Goal: Information Seeking & Learning: Find contact information

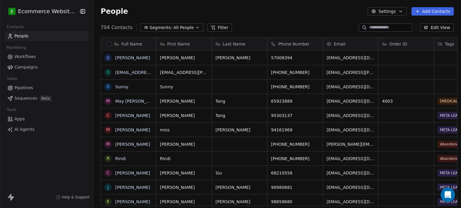
scroll to position [179, 366]
click at [173, 26] on span "All People" at bounding box center [183, 28] width 20 height 6
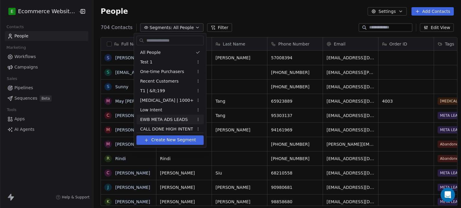
click at [164, 118] on span "EWB META ADS LEADS" at bounding box center [164, 120] width 48 height 6
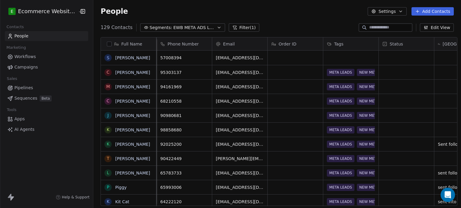
scroll to position [0, 0]
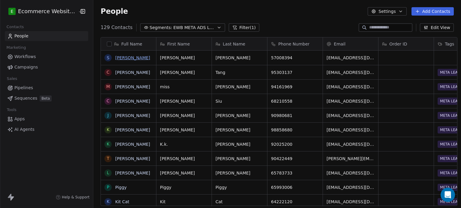
click at [132, 57] on link "[PERSON_NAME]" at bounding box center [132, 57] width 35 height 5
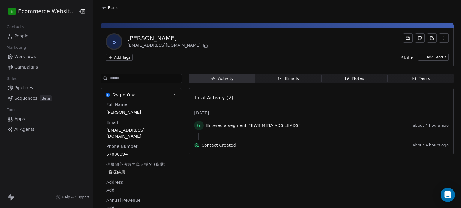
click at [283, 80] on div "Emails" at bounding box center [288, 79] width 21 height 6
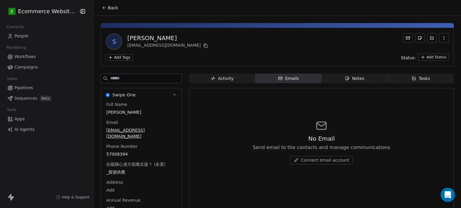
click at [345, 76] on icon "button" at bounding box center [347, 78] width 5 height 5
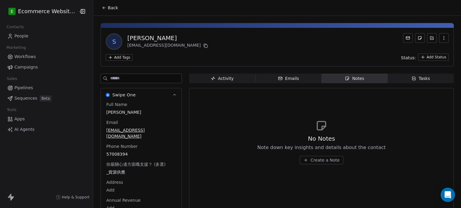
click at [407, 77] on span "Tasks Tasks" at bounding box center [421, 79] width 66 height 10
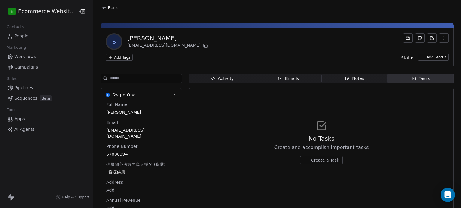
click at [215, 78] on div "Activity" at bounding box center [222, 79] width 23 height 6
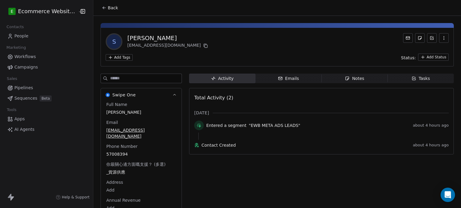
click at [102, 9] on icon at bounding box center [104, 7] width 5 height 5
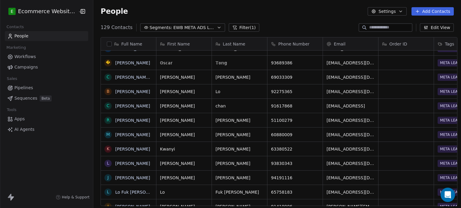
click at [20, 88] on span "Pipelines" at bounding box center [23, 88] width 19 height 6
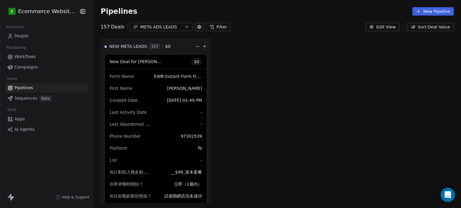
click at [47, 33] on link "People" at bounding box center [46, 36] width 83 height 10
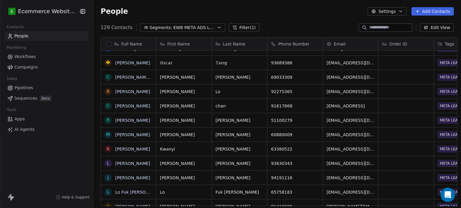
click at [384, 24] on div at bounding box center [385, 27] width 54 height 8
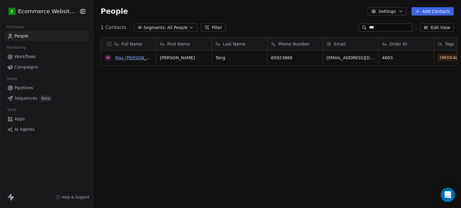
type input "***"
click at [128, 58] on link "May [PERSON_NAME] [PERSON_NAME]" at bounding box center [155, 57] width 81 height 5
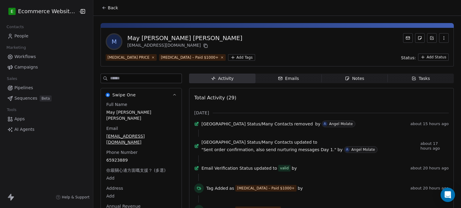
click at [348, 76] on div "Notes" at bounding box center [354, 79] width 19 height 6
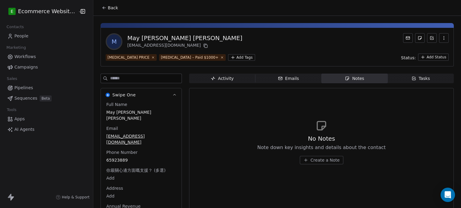
click at [290, 78] on div "Emails" at bounding box center [288, 79] width 21 height 6
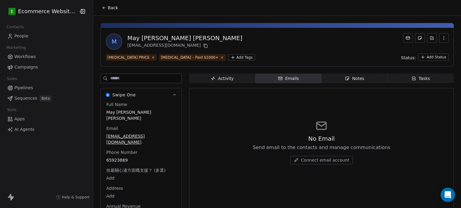
click at [388, 76] on span "Tasks Tasks" at bounding box center [421, 79] width 66 height 10
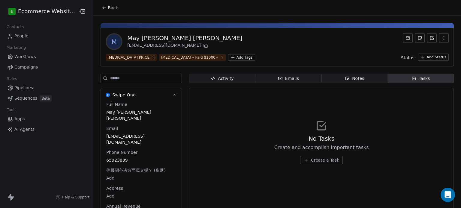
click at [230, 80] on span "Activity Activity" at bounding box center [222, 79] width 66 height 10
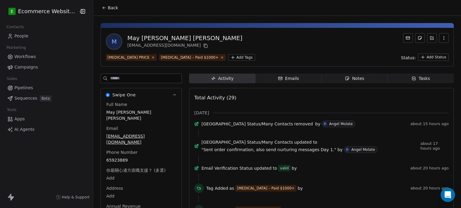
click at [268, 153] on div "Wbiztool Status/Many Contacts updated to "Sent order confirmation, also send nu…" at bounding box center [309, 146] width 216 height 14
click at [102, 7] on icon at bounding box center [104, 7] width 5 height 5
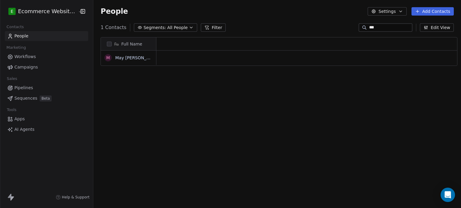
scroll to position [179, 366]
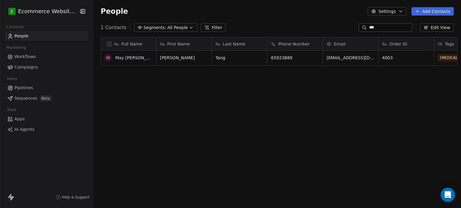
click at [385, 29] on input "***" at bounding box center [390, 28] width 42 height 6
type input "*"
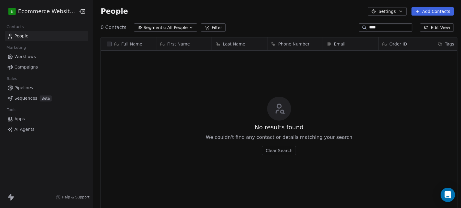
drag, startPoint x: 376, startPoint y: 30, endPoint x: 351, endPoint y: 28, distance: 24.9
click at [351, 28] on div "0 Contacts Segments: All People Filter **** Edit View" at bounding box center [276, 28] width 367 height 10
paste input "*******"
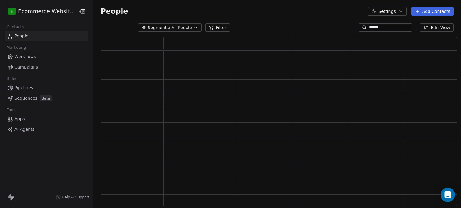
scroll to position [164, 352]
type input "*"
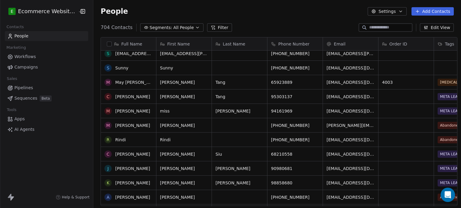
scroll to position [0, 0]
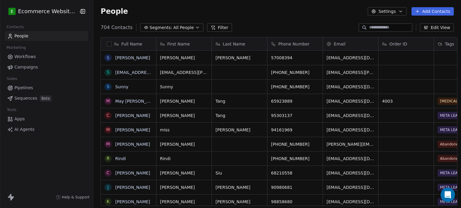
click at [155, 25] on span "Segments:" at bounding box center [161, 28] width 22 height 6
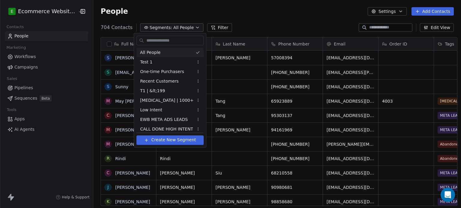
click at [146, 7] on html "E Ecommerce Website Builder Contacts People Marketing Workflows Campaigns Sales…" at bounding box center [230, 104] width 461 height 208
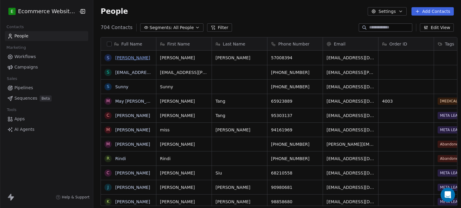
click at [128, 59] on link "[PERSON_NAME]" at bounding box center [132, 57] width 35 height 5
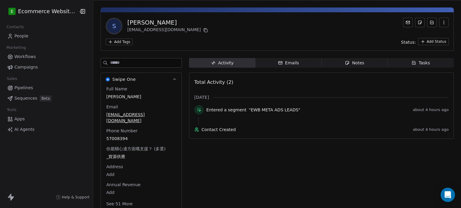
scroll to position [16, 0]
click at [130, 136] on span "57008394" at bounding box center [140, 139] width 69 height 6
drag, startPoint x: 130, startPoint y: 132, endPoint x: 124, endPoint y: 132, distance: 6.0
click at [124, 136] on span "57008394" at bounding box center [140, 139] width 69 height 6
drag, startPoint x: 124, startPoint y: 132, endPoint x: 129, endPoint y: 131, distance: 5.4
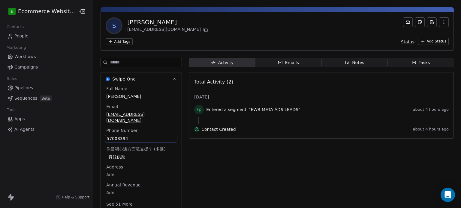
click at [129, 136] on span "57008394" at bounding box center [140, 139] width 69 height 6
drag, startPoint x: 129, startPoint y: 131, endPoint x: 101, endPoint y: 134, distance: 28.3
click at [101, 134] on html "E Ecommerce Website Builder Contacts People Marketing Workflows Campaigns Sales…" at bounding box center [230, 104] width 461 height 208
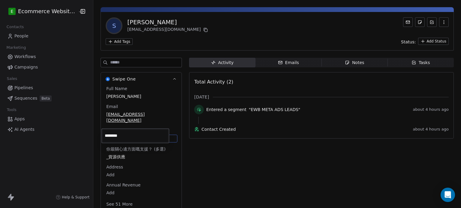
drag, startPoint x: 127, startPoint y: 134, endPoint x: 103, endPoint y: 132, distance: 23.8
click at [103, 132] on input "********" at bounding box center [135, 136] width 65 height 12
click at [301, 58] on html "E Ecommerce Website Builder Contacts People Marketing Workflows Campaigns Sales…" at bounding box center [230, 104] width 461 height 208
click at [378, 61] on span "Notes Notes" at bounding box center [354, 63] width 66 height 10
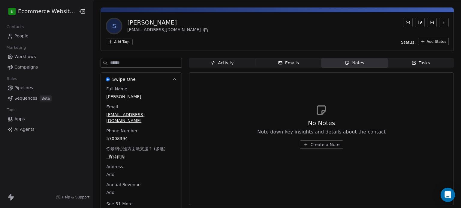
click at [402, 61] on span "Tasks Tasks" at bounding box center [421, 63] width 66 height 10
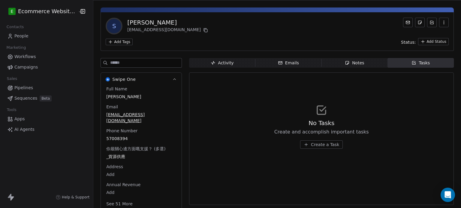
click at [316, 145] on span "Create a Task" at bounding box center [325, 145] width 28 height 6
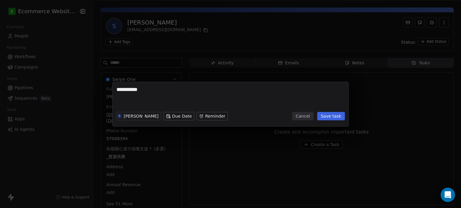
type textarea "**********"
click at [306, 116] on button "Cancel" at bounding box center [302, 116] width 21 height 8
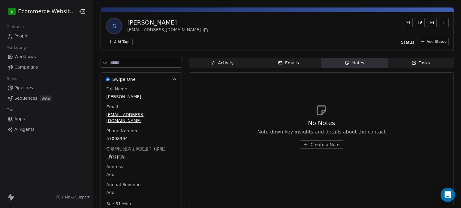
click at [28, 36] on link "People" at bounding box center [46, 36] width 83 height 10
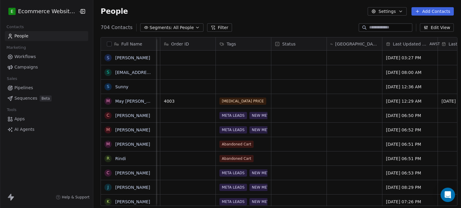
scroll to position [0, 221]
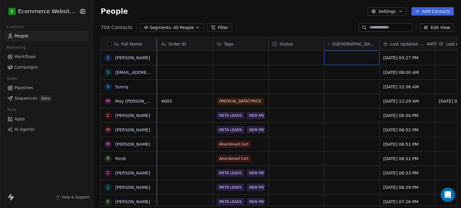
click at [340, 57] on div "grid" at bounding box center [351, 58] width 55 height 14
type textarea "**********"
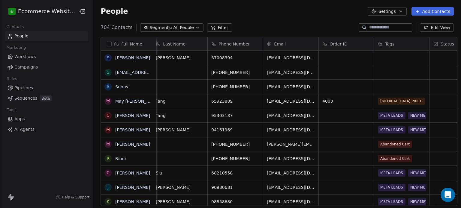
scroll to position [0, 0]
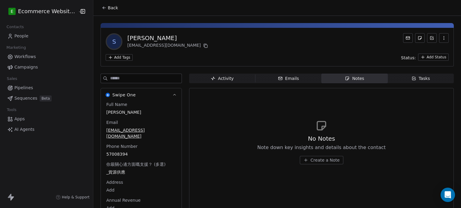
click at [29, 35] on link "People" at bounding box center [46, 36] width 83 height 10
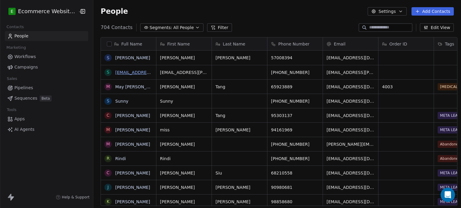
click at [121, 72] on link "[EMAIL_ADDRESS][PERSON_NAME][DOMAIN_NAME]" at bounding box center [169, 72] width 108 height 5
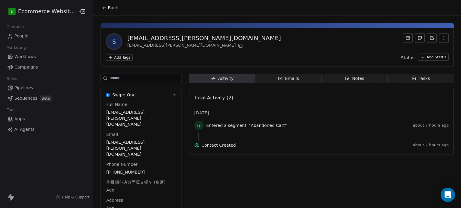
scroll to position [16, 0]
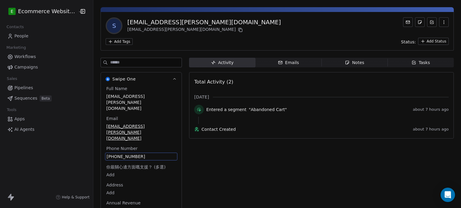
drag, startPoint x: 137, startPoint y: 149, endPoint x: 130, endPoint y: 147, distance: 7.4
click at [130, 147] on div "Full Name [PERSON_NAME][EMAIL_ADDRESS][DOMAIN_NAME] Email [DOMAIN_NAME][EMAIL_A…" at bounding box center [141, 156] width 72 height 141
drag, startPoint x: 137, startPoint y: 132, endPoint x: 142, endPoint y: 132, distance: 4.8
click at [142, 154] on span "[PHONE_NUMBER]" at bounding box center [140, 157] width 69 height 6
drag, startPoint x: 142, startPoint y: 132, endPoint x: 134, endPoint y: 130, distance: 7.4
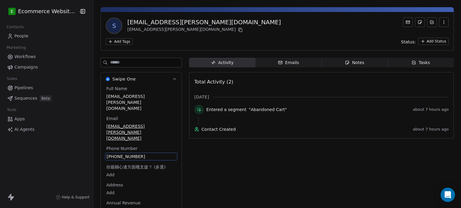
click at [134, 154] on span "[PHONE_NUMBER]" at bounding box center [140, 157] width 69 height 6
drag, startPoint x: 136, startPoint y: 138, endPoint x: 104, endPoint y: 134, distance: 32.0
click at [104, 134] on input "**********" at bounding box center [135, 136] width 65 height 12
